Goal: Navigation & Orientation: Understand site structure

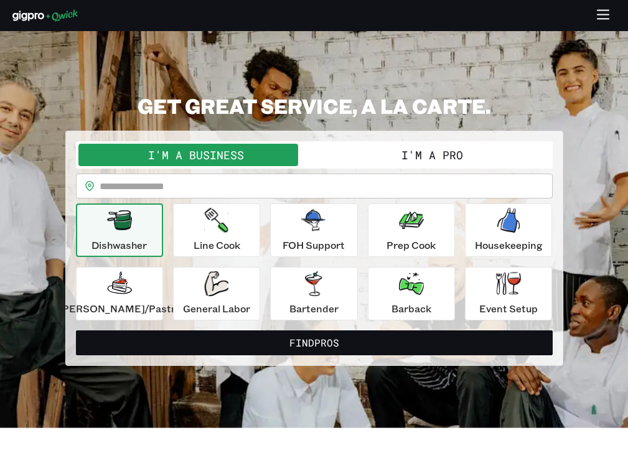
scroll to position [1764, 0]
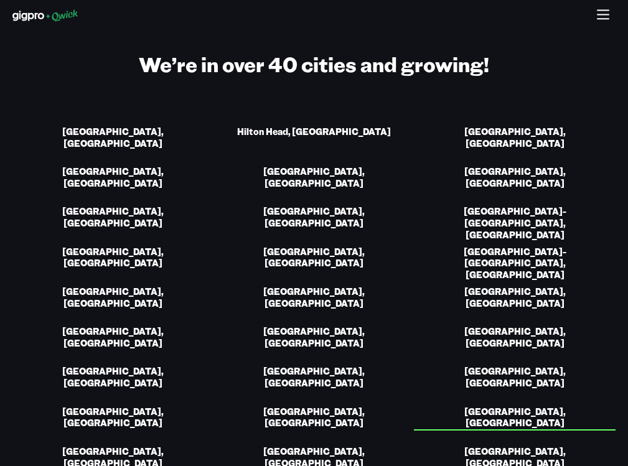
click at [507, 406] on link "[GEOGRAPHIC_DATA], [GEOGRAPHIC_DATA]" at bounding box center [515, 418] width 202 height 25
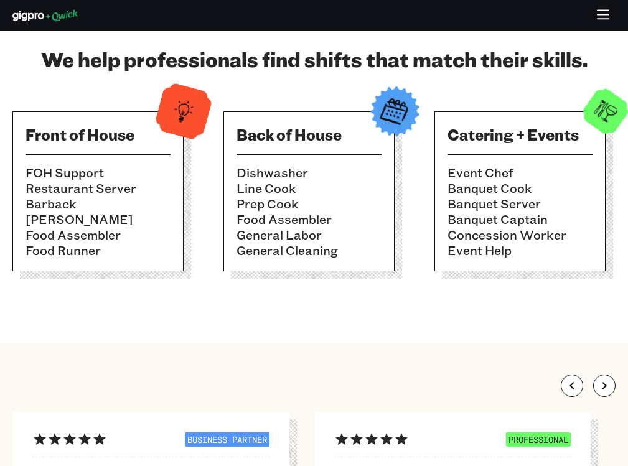
scroll to position [2907, 0]
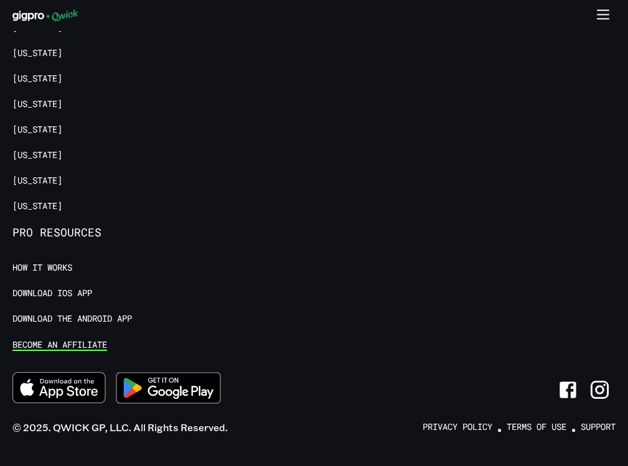
click at [45, 339] on link "Become an Affiliate" at bounding box center [59, 345] width 95 height 12
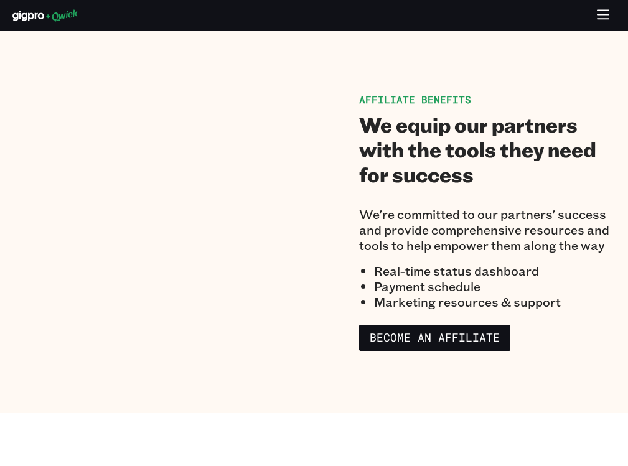
scroll to position [2548, 0]
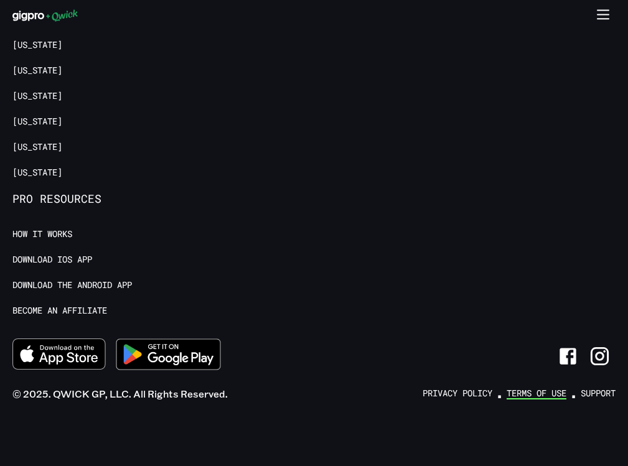
click at [522, 393] on link "Terms of Use" at bounding box center [536, 393] width 60 height 12
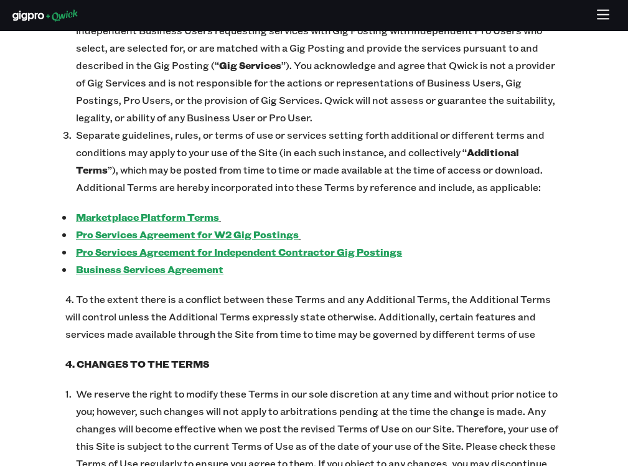
scroll to position [1057, 0]
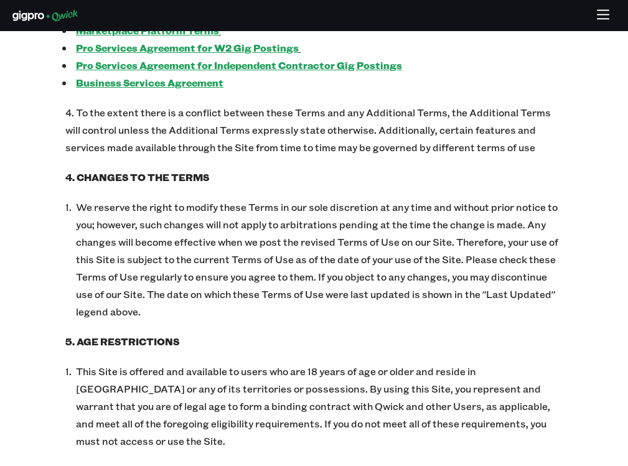
click at [77, 6] on div at bounding box center [314, 16] width 628 height 24
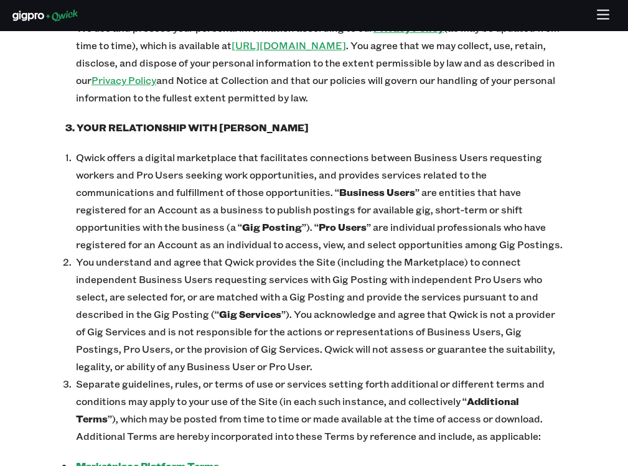
scroll to position [560, 0]
